Goal: Transaction & Acquisition: Purchase product/service

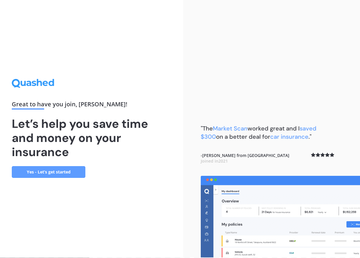
scroll to position [1, 0]
click at [67, 171] on link "Yes - Let’s get started" at bounding box center [49, 172] width 74 height 12
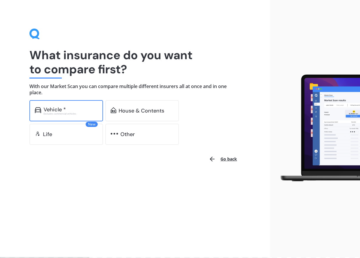
click at [78, 110] on div "Vehicle *" at bounding box center [71, 110] width 54 height 6
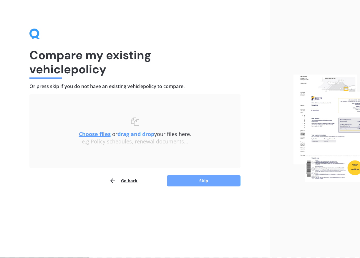
click at [206, 181] on button "Skip" at bounding box center [204, 180] width 74 height 11
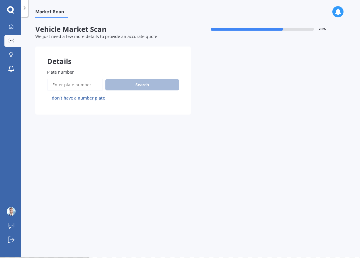
click at [84, 88] on input "Plate number" at bounding box center [75, 85] width 56 height 12
type input "lae166"
click at [143, 84] on button "Search" at bounding box center [142, 84] width 74 height 11
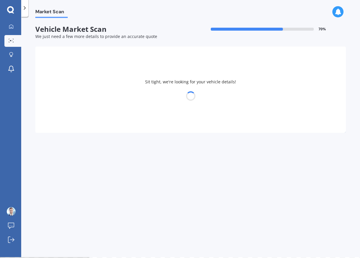
select select "VOLKSWAGEN"
select select "ARTEON"
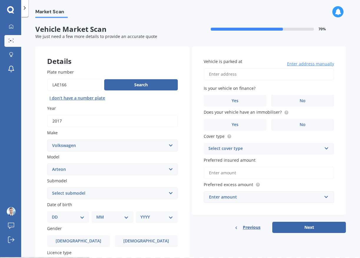
click at [114, 192] on select "Select submodel TSI R-Line Hatchback 5dr DSG 7sp 4Motion 2.0T" at bounding box center [112, 193] width 131 height 12
select select "TSI R-LINE HATCHBACK 5DR DSG 7SP 4MOTION 2.0T"
click at [47, 188] on select "Select submodel TSI R-Line Hatchback 5dr DSG 7sp 4Motion 2.0T" at bounding box center [112, 193] width 131 height 12
click at [181, 209] on div "Plate number Search I don’t have a number plate Year [DATE] Make Select make AC…" at bounding box center [112, 193] width 154 height 273
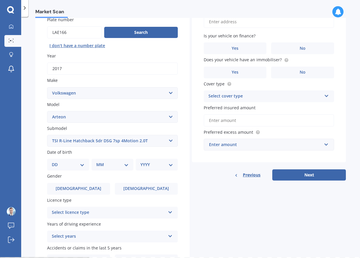
scroll to position [59, 0]
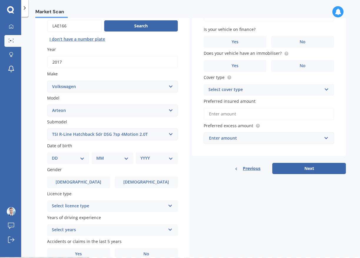
click at [79, 157] on select "DD 01 02 03 04 05 06 07 08 09 10 11 12 13 14 15 16 17 18 19 20 21 22 23 24 25 2…" at bounding box center [68, 158] width 33 height 6
select select "20"
click at [57, 155] on select "DD 01 02 03 04 05 06 07 08 09 10 11 12 13 14 15 16 17 18 19 20 21 22 23 24 25 2…" at bounding box center [68, 158] width 33 height 6
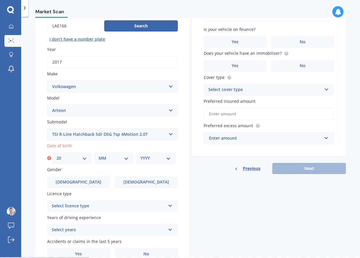
click at [114, 161] on select "MM 01 02 03 04 05 06 07 08 09 10 11 12" at bounding box center [114, 158] width 30 height 6
select select "09"
click at [99, 155] on select "MM 01 02 03 04 05 06 07 08 09 10 11 12" at bounding box center [114, 158] width 30 height 6
click at [149, 160] on select "YYYY 2025 2024 2023 2022 2021 2020 2019 2018 2017 2016 2015 2014 2013 2012 2011…" at bounding box center [155, 158] width 30 height 6
select select "1973"
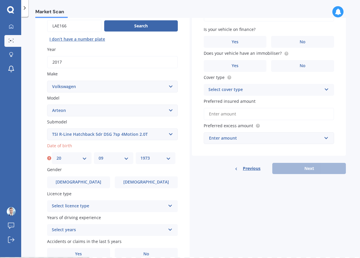
click at [140, 155] on select "YYYY 2025 2024 2023 2022 2021 2020 2019 2018 2017 2016 2015 2014 2013 2012 2011…" at bounding box center [155, 158] width 30 height 6
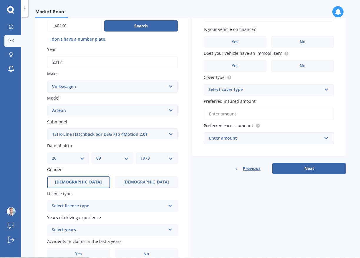
click at [95, 184] on label "[DEMOGRAPHIC_DATA]" at bounding box center [78, 182] width 63 height 12
click at [0, 0] on input "[DEMOGRAPHIC_DATA]" at bounding box center [0, 0] width 0 height 0
click at [145, 207] on div "Select licence type" at bounding box center [109, 205] width 114 height 7
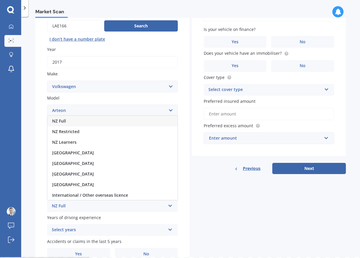
click at [110, 122] on div "NZ Full" at bounding box center [112, 121] width 130 height 11
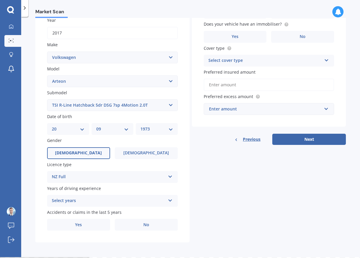
scroll to position [88, 0]
click at [99, 202] on div "Select years" at bounding box center [109, 200] width 114 height 7
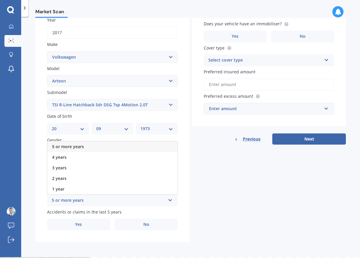
click at [96, 148] on div "5 or more years" at bounding box center [112, 146] width 130 height 11
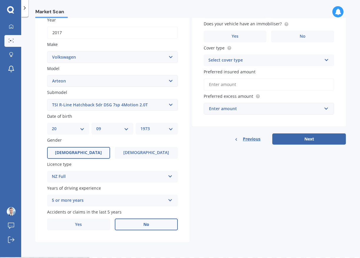
click at [142, 222] on label "No" at bounding box center [146, 224] width 63 height 12
click at [0, 0] on input "No" at bounding box center [0, 0] width 0 height 0
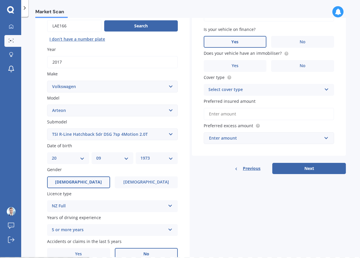
scroll to position [29, 0]
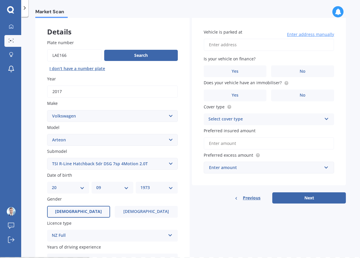
click at [260, 48] on input "Vehicle is parked at" at bounding box center [269, 45] width 131 height 12
type input "[STREET_ADDRESS][PERSON_NAME]"
click at [254, 68] on label "Yes" at bounding box center [235, 71] width 63 height 12
click at [0, 0] on input "Yes" at bounding box center [0, 0] width 0 height 0
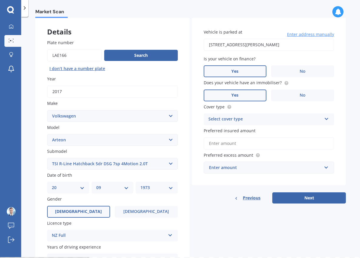
click at [239, 99] on label "Yes" at bounding box center [235, 95] width 63 height 12
click at [0, 0] on input "Yes" at bounding box center [0, 0] width 0 height 0
click at [264, 119] on div "Select cover type" at bounding box center [265, 119] width 114 height 7
click at [257, 129] on div "Comprehensive" at bounding box center [269, 130] width 130 height 11
click at [253, 142] on input "Preferred insured amount" at bounding box center [269, 143] width 131 height 12
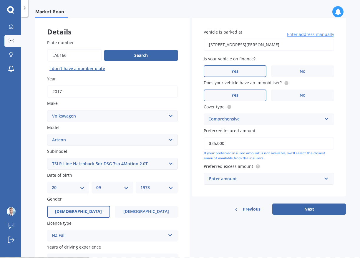
type input "$25,000"
click at [280, 179] on div "Enter amount" at bounding box center [265, 178] width 113 height 6
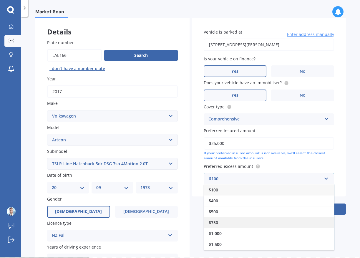
click at [228, 220] on div "$750" at bounding box center [269, 222] width 130 height 11
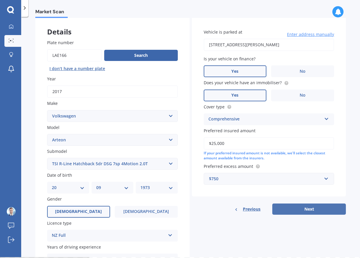
click at [301, 210] on button "Next" at bounding box center [309, 208] width 74 height 11
select select "20"
select select "09"
select select "1973"
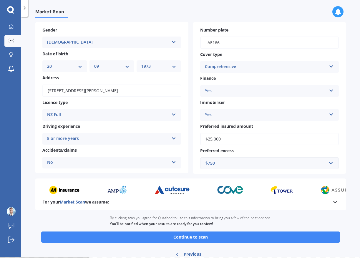
scroll to position [47, 0]
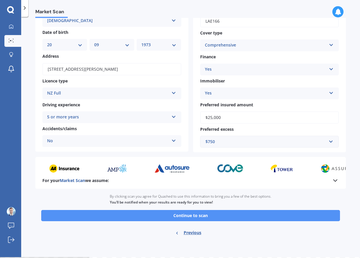
click at [192, 217] on button "Continue to scan" at bounding box center [190, 215] width 299 height 11
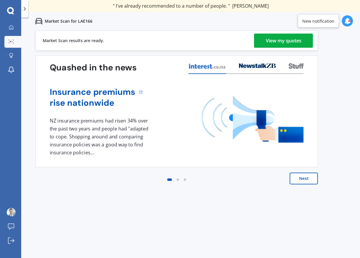
click at [284, 43] on div "View my quotes" at bounding box center [284, 41] width 36 height 14
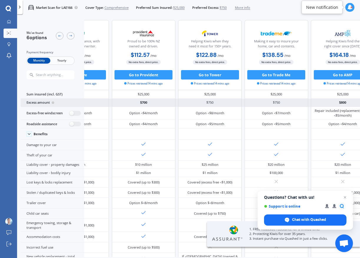
scroll to position [0, 153]
